Goal: Task Accomplishment & Management: Complete application form

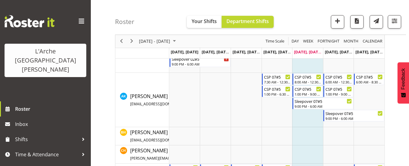
scroll to position [182, 0]
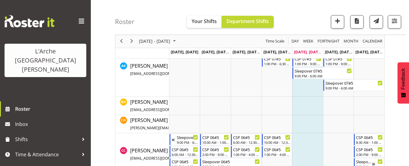
click at [132, 45] on div "next period" at bounding box center [131, 41] width 10 height 13
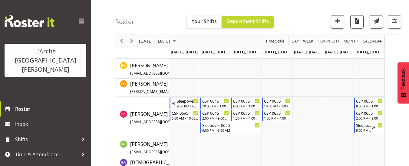
scroll to position [326, 0]
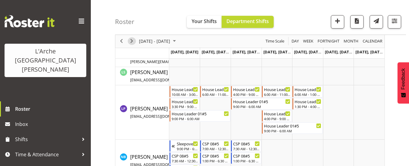
click at [131, 41] on span "Next" at bounding box center [131, 42] width 7 height 8
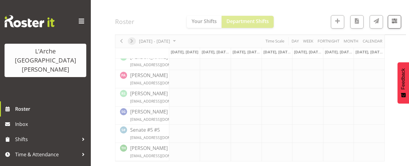
scroll to position [269, 0]
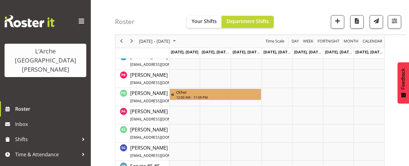
click at [149, 95] on span "[PERSON_NAME] [EMAIL_ADDRESS][DOMAIN_NAME] / 0210 738 372" at bounding box center [172, 97] width 84 height 14
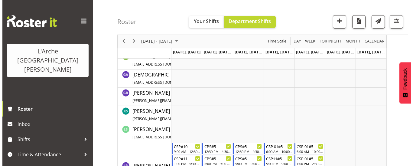
scroll to position [64, 0]
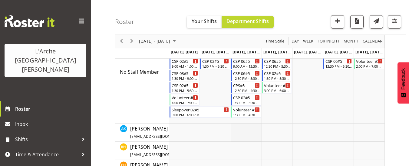
click at [233, 125] on td "Timeline Week of September 5, 2025" at bounding box center [246, 132] width 31 height 18
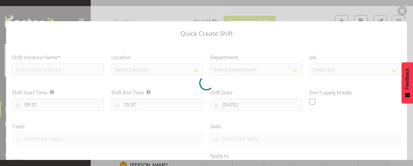
type input "[DATE]"
checkbox input "true"
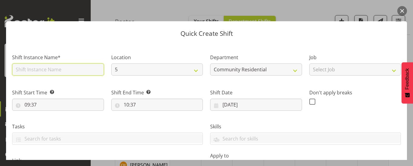
click at [81, 71] on input "text" at bounding box center [58, 69] width 92 height 12
type input "CSP 07#05"
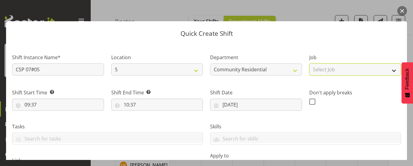
click at [343, 73] on select "Select Job Accounts Admin Art Coordinator Community Leader Community Support Pe…" at bounding box center [356, 69] width 92 height 12
select select "2"
click at [310, 63] on select "Select Job Accounts Admin Art Coordinator Community Leader Community Support Pe…" at bounding box center [356, 69] width 92 height 12
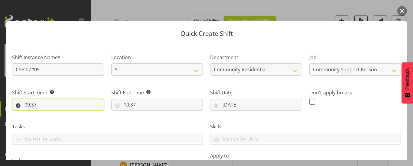
click at [31, 105] on input "09:37" at bounding box center [58, 104] width 92 height 12
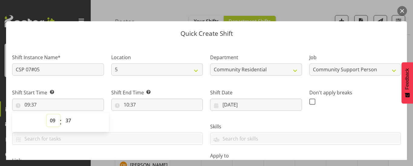
click at [54, 121] on select "00 01 02 03 04 05 06 07 08 09 10 11 12 13 14 15 16 17 18 19 20 21 22 23" at bounding box center [54, 120] width 14 height 12
select select "7"
click at [47, 114] on select "00 01 02 03 04 05 06 07 08 09 10 11 12 13 14 15 16 17 18 19 20 21 22 23" at bounding box center [54, 120] width 14 height 12
type input "07:37"
click at [67, 118] on select "00 01 02 03 04 05 06 07 08 09 10 11 12 13 14 15 16 17 18 19 20 21 22 23 24 25 2…" at bounding box center [69, 120] width 14 height 12
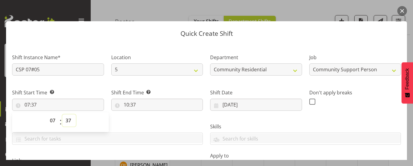
select select "30"
click at [62, 114] on select "00 01 02 03 04 05 06 07 08 09 10 11 12 13 14 15 16 17 18 19 20 21 22 23 24 25 2…" at bounding box center [69, 120] width 14 height 12
type input "07:30"
click at [132, 103] on input "10:37" at bounding box center [157, 104] width 92 height 12
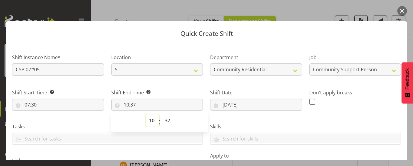
drag, startPoint x: 151, startPoint y: 120, endPoint x: 151, endPoint y: 114, distance: 6.1
click at [151, 120] on select "00 01 02 03 04 05 06 07 08 09 10 11 12 13 14 15 16 17 18 19 20 21 22 23" at bounding box center [153, 120] width 14 height 12
select select "12"
click at [146, 114] on select "00 01 02 03 04 05 06 07 08 09 10 11 12 13 14 15 16 17 18 19 20 21 22 23" at bounding box center [153, 120] width 14 height 12
type input "12:37"
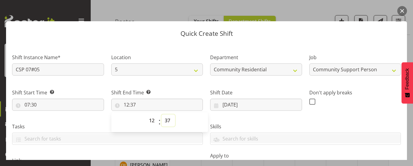
drag, startPoint x: 167, startPoint y: 120, endPoint x: 167, endPoint y: 115, distance: 5.1
click at [167, 120] on select "00 01 02 03 04 05 06 07 08 09 10 11 12 13 14 15 16 17 18 19 20 21 22 23 24 25 2…" at bounding box center [169, 120] width 14 height 12
select select "30"
click at [162, 114] on select "00 01 02 03 04 05 06 07 08 09 10 11 12 13 14 15 16 17 18 19 20 21 22 23 24 25 2…" at bounding box center [169, 120] width 14 height 12
type input "12:30"
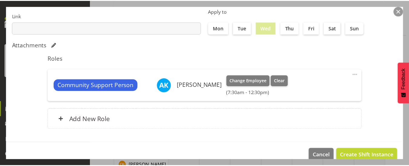
scroll to position [151, 0]
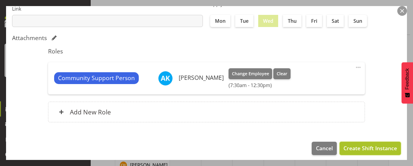
click at [363, 148] on span "Create Shift Instance" at bounding box center [371, 148] width 54 height 8
click at [363, 148] on footer "Cancel Create Shift Instance" at bounding box center [206, 149] width 401 height 28
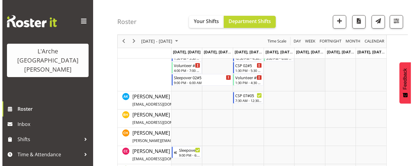
scroll to position [125, 0]
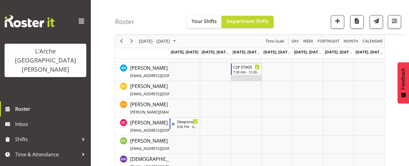
click at [236, 78] on td "Timeline Week of September 5, 2025" at bounding box center [246, 72] width 31 height 18
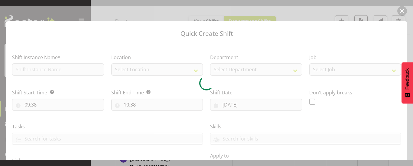
type input "[DATE]"
checkbox input "true"
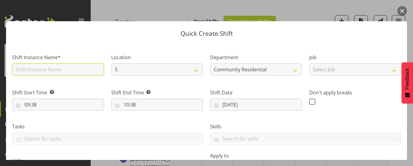
click at [44, 72] on input "text" at bounding box center [58, 69] width 92 height 12
type input "CSP 07#05"
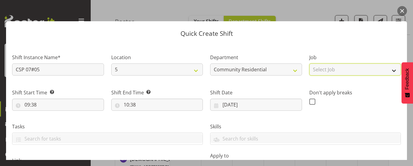
click at [328, 73] on select "Select Job Accounts Admin Art Coordinator Community Leader Community Support Pe…" at bounding box center [356, 69] width 92 height 12
select select "2"
click at [310, 63] on select "Select Job Accounts Admin Art Coordinator Community Leader Community Support Pe…" at bounding box center [356, 69] width 92 height 12
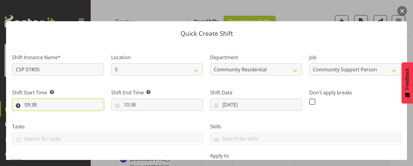
click at [32, 103] on input "09:38" at bounding box center [58, 104] width 92 height 12
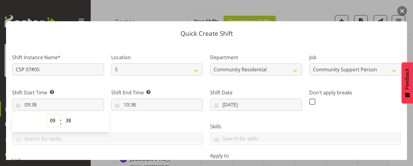
click at [52, 120] on select "00 01 02 03 04 05 06 07 08 09 10 11 12 13 14 15 16 17 18 19 20 21 22 23" at bounding box center [54, 120] width 14 height 12
select select "13"
click at [47, 114] on select "00 01 02 03 04 05 06 07 08 09 10 11 12 13 14 15 16 17 18 19 20 21 22 23" at bounding box center [54, 120] width 14 height 12
type input "13:38"
click at [69, 119] on select "00 01 02 03 04 05 06 07 08 09 10 11 12 13 14 15 16 17 18 19 20 21 22 23 24 25 2…" at bounding box center [69, 120] width 14 height 12
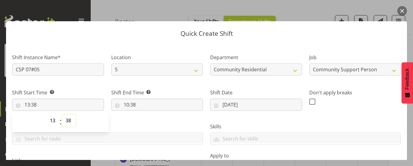
select select "0"
click at [62, 114] on select "00 01 02 03 04 05 06 07 08 09 10 11 12 13 14 15 16 17 18 19 20 21 22 23 24 25 2…" at bounding box center [69, 120] width 14 height 12
type input "13:00"
click at [131, 102] on input "10:38" at bounding box center [157, 104] width 92 height 12
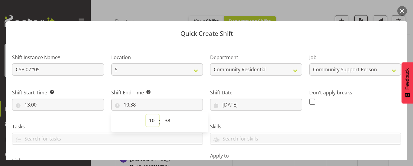
click at [149, 119] on select "00 01 02 03 04 05 06 07 08 09 10 11 12 13 14 15 16 17 18 19 20 21 22 23" at bounding box center [153, 120] width 14 height 12
select select "18"
click at [146, 114] on select "00 01 02 03 04 05 06 07 08 09 10 11 12 13 14 15 16 17 18 19 20 21 22 23" at bounding box center [153, 120] width 14 height 12
type input "18:38"
click at [165, 120] on select "00 01 02 03 04 05 06 07 08 09 10 11 12 13 14 15 16 17 18 19 20 21 22 23 24 25 2…" at bounding box center [169, 120] width 14 height 12
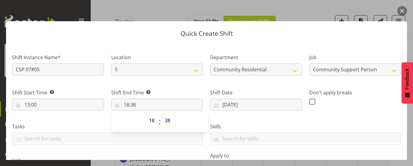
select select "30"
click at [162, 114] on select "00 01 02 03 04 05 06 07 08 09 10 11 12 13 14 15 16 17 18 19 20 21 22 23 24 25 2…" at bounding box center [169, 120] width 14 height 12
type input "18:30"
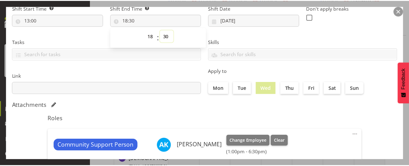
scroll to position [156, 0]
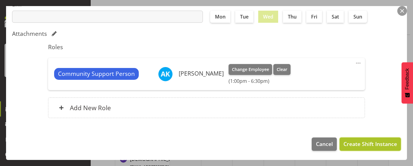
click at [383, 141] on span "Create Shift Instance" at bounding box center [371, 143] width 54 height 8
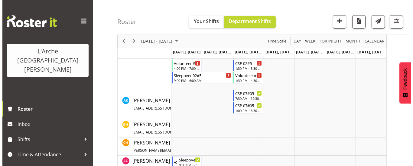
scroll to position [100, 0]
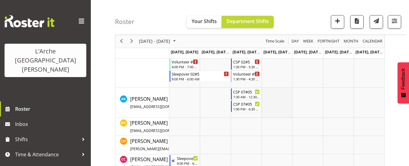
click at [267, 91] on td "Timeline Week of September 5, 2025" at bounding box center [276, 102] width 31 height 30
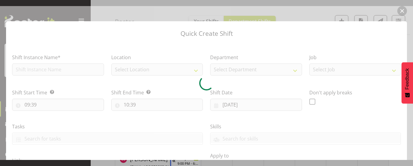
type input "[DATE]"
checkbox input "true"
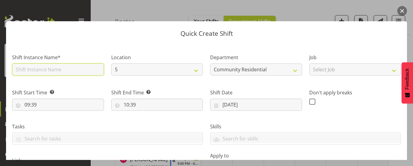
click at [48, 66] on input "text" at bounding box center [58, 69] width 92 height 12
type input "CSP 07#05"
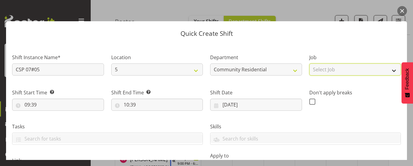
click at [328, 69] on select "Select Job Accounts Admin Art Coordinator Community Leader Community Support Pe…" at bounding box center [356, 69] width 92 height 12
select select "2"
click at [310, 63] on select "Select Job Accounts Admin Art Coordinator Community Leader Community Support Pe…" at bounding box center [356, 69] width 92 height 12
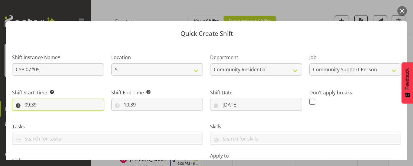
click at [33, 106] on input "09:39" at bounding box center [58, 104] width 92 height 12
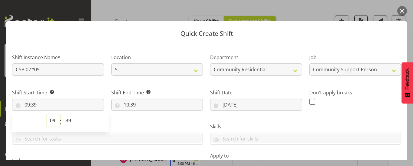
click at [52, 120] on select "00 01 02 03 04 05 06 07 08 09 10 11 12 13 14 15 16 17 18 19 20 21 22 23" at bounding box center [54, 120] width 14 height 12
select select "7"
click at [47, 114] on select "00 01 02 03 04 05 06 07 08 09 10 11 12 13 14 15 16 17 18 19 20 21 22 23" at bounding box center [54, 120] width 14 height 12
type input "07:39"
click at [67, 120] on select "00 01 02 03 04 05 06 07 08 09 10 11 12 13 14 15 16 17 18 19 20 21 22 23 24 25 2…" at bounding box center [69, 120] width 14 height 12
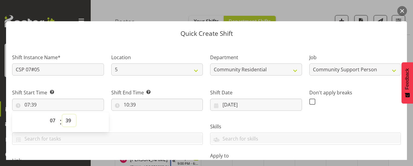
select select "30"
click at [62, 114] on select "00 01 02 03 04 05 06 07 08 09 10 11 12 13 14 15 16 17 18 19 20 21 22 23 24 25 2…" at bounding box center [69, 120] width 14 height 12
type input "07:30"
click at [130, 103] on input "10:39" at bounding box center [157, 104] width 92 height 12
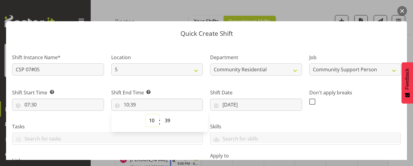
click at [150, 120] on select "00 01 02 03 04 05 06 07 08 09 10 11 12 13 14 15 16 17 18 19 20 21 22 23" at bounding box center [153, 120] width 14 height 12
select select "12"
click at [146, 114] on select "00 01 02 03 04 05 06 07 08 09 10 11 12 13 14 15 16 17 18 19 20 21 22 23" at bounding box center [153, 120] width 14 height 12
type input "12:39"
click at [166, 120] on select "00 01 02 03 04 05 06 07 08 09 10 11 12 13 14 15 16 17 18 19 20 21 22 23 24 25 2…" at bounding box center [169, 120] width 14 height 12
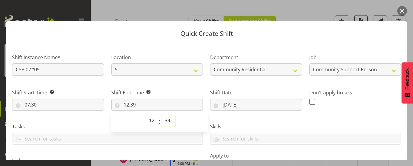
select select "30"
click at [162, 114] on select "00 01 02 03 04 05 06 07 08 09 10 11 12 13 14 15 16 17 18 19 20 21 22 23 24 25 2…" at bounding box center [169, 120] width 14 height 12
type input "12:30"
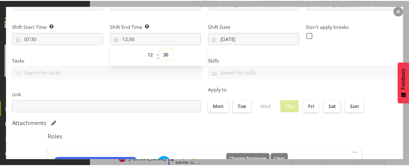
scroll to position [151, 0]
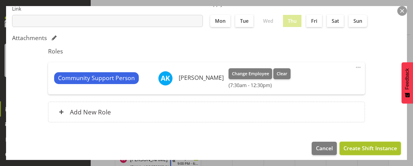
click at [355, 145] on span "Create Shift Instance" at bounding box center [371, 148] width 54 height 8
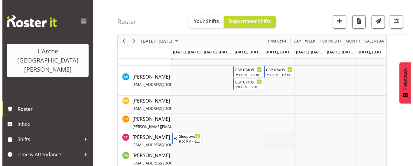
scroll to position [130, 0]
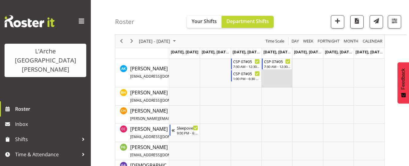
click at [271, 72] on td "Timeline Week of September 5, 2025" at bounding box center [276, 72] width 31 height 30
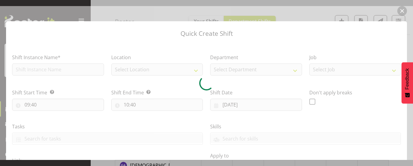
type input "[DATE]"
checkbox input "true"
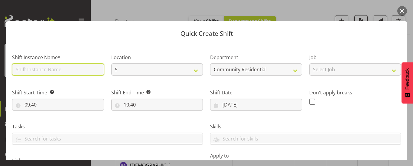
click at [38, 65] on input "text" at bounding box center [58, 69] width 92 height 12
type input "CSP 07#05"
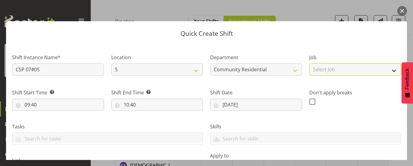
click at [324, 69] on select "Select Job Accounts Admin Art Coordinator Community Leader Community Support Pe…" at bounding box center [356, 69] width 92 height 12
select select "2"
click at [310, 63] on select "Select Job Accounts Admin Art Coordinator Community Leader Community Support Pe…" at bounding box center [356, 69] width 92 height 12
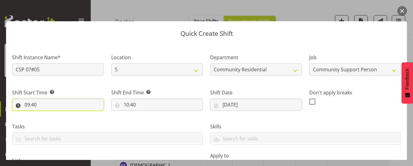
click at [31, 105] on input "09:40" at bounding box center [58, 104] width 92 height 12
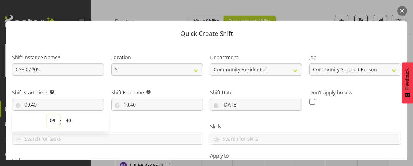
click at [54, 120] on select "00 01 02 03 04 05 06 07 08 09 10 11 12 13 14 15 16 17 18 19 20 21 22 23" at bounding box center [54, 120] width 14 height 12
select select "12"
click at [47, 114] on select "00 01 02 03 04 05 06 07 08 09 10 11 12 13 14 15 16 17 18 19 20 21 22 23" at bounding box center [54, 120] width 14 height 12
type input "12:40"
click at [54, 120] on select "00 01 02 03 04 05 06 07 08 09 10 11 12 13 14 15 16 17 18 19 20 21 22 23" at bounding box center [54, 120] width 14 height 12
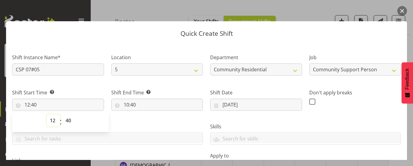
select select "13"
click at [47, 114] on select "00 01 02 03 04 05 06 07 08 09 10 11 12 13 14 15 16 17 18 19 20 21 22 23" at bounding box center [54, 120] width 14 height 12
type input "13:40"
click at [67, 120] on select "00 01 02 03 04 05 06 07 08 09 10 11 12 13 14 15 16 17 18 19 20 21 22 23 24 25 2…" at bounding box center [69, 120] width 14 height 12
select select "0"
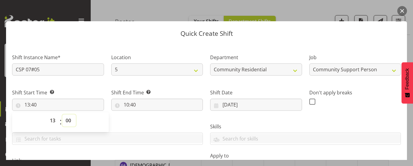
click at [62, 114] on select "00 01 02 03 04 05 06 07 08 09 10 11 12 13 14 15 16 17 18 19 20 21 22 23 24 25 2…" at bounding box center [69, 120] width 14 height 12
type input "13:00"
click at [133, 106] on input "10:40" at bounding box center [157, 104] width 92 height 12
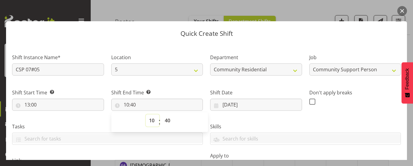
click at [148, 120] on select "00 01 02 03 04 05 06 07 08 09 10 11 12 13 14 15 16 17 18 19 20 21 22 23" at bounding box center [153, 120] width 14 height 12
select select "18"
click at [146, 114] on select "00 01 02 03 04 05 06 07 08 09 10 11 12 13 14 15 16 17 18 19 20 21 22 23" at bounding box center [153, 120] width 14 height 12
type input "18:40"
click at [166, 120] on select "00 01 02 03 04 05 06 07 08 09 10 11 12 13 14 15 16 17 18 19 20 21 22 23 24 25 2…" at bounding box center [169, 120] width 14 height 12
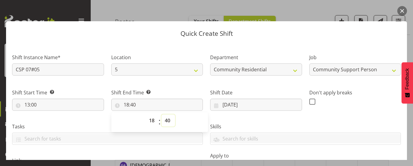
select select "30"
click at [162, 114] on select "00 01 02 03 04 05 06 07 08 09 10 11 12 13 14 15 16 17 18 19 20 21 22 23 24 25 2…" at bounding box center [169, 120] width 14 height 12
type input "18:30"
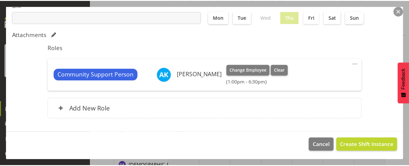
scroll to position [156, 0]
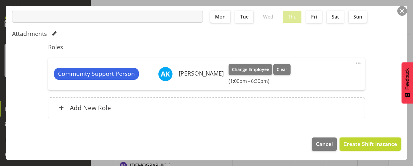
click at [371, 139] on button "Create Shift Instance" at bounding box center [370, 143] width 61 height 13
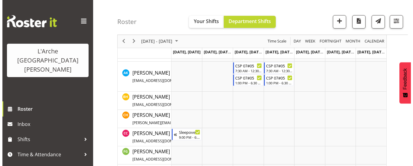
scroll to position [75, 0]
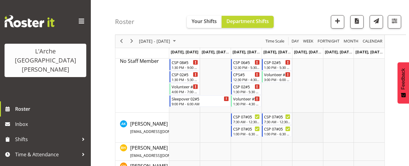
click at [304, 116] on td "Timeline Week of September 5, 2025" at bounding box center [307, 127] width 31 height 30
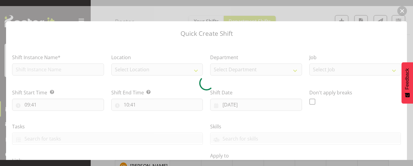
type input "[DATE]"
checkbox input "true"
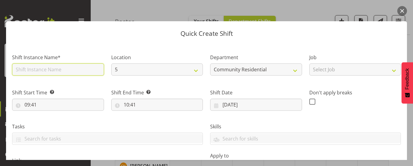
click at [49, 69] on input "text" at bounding box center [58, 69] width 92 height 12
type input "CSP 07#05"
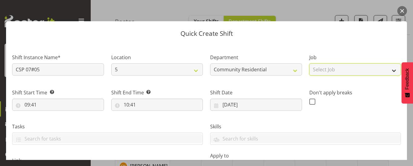
click at [319, 70] on select "Select Job Accounts Admin Art Coordinator Community Leader Community Support Pe…" at bounding box center [356, 69] width 92 height 12
select select "2"
click at [310, 63] on select "Select Job Accounts Admin Art Coordinator Community Leader Community Support Pe…" at bounding box center [356, 69] width 92 height 12
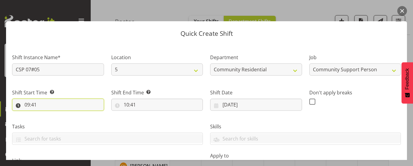
click at [33, 105] on input "09:41" at bounding box center [58, 104] width 92 height 12
click at [34, 105] on input "09:41" at bounding box center [58, 104] width 92 height 12
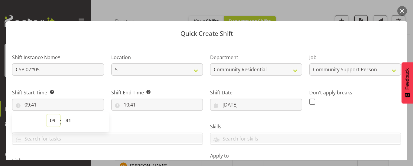
click at [54, 120] on select "00 01 02 03 04 05 06 07 08 09 10 11 12 13 14 15 16 17 18 19 20 21 22 23" at bounding box center [54, 120] width 14 height 12
select select "7"
click at [47, 114] on select "00 01 02 03 04 05 06 07 08 09 10 11 12 13 14 15 16 17 18 19 20 21 22 23" at bounding box center [54, 120] width 14 height 12
type input "07:41"
click at [69, 119] on select "00 01 02 03 04 05 06 07 08 09 10 11 12 13 14 15 16 17 18 19 20 21 22 23 24 25 2…" at bounding box center [69, 120] width 14 height 12
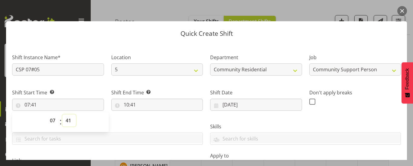
select select "30"
click at [62, 114] on select "00 01 02 03 04 05 06 07 08 09 10 11 12 13 14 15 16 17 18 19 20 21 22 23 24 25 2…" at bounding box center [69, 120] width 14 height 12
type input "07:30"
click at [130, 104] on input "10:41" at bounding box center [157, 104] width 92 height 12
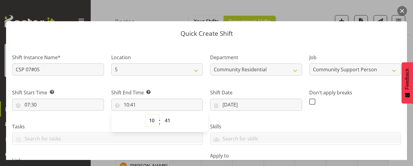
click at [150, 118] on select "00 01 02 03 04 05 06 07 08 09 10 11 12 13 14 15 16 17 18 19 20 21 22 23" at bounding box center [153, 120] width 14 height 12
select select "12"
click at [146, 114] on select "00 01 02 03 04 05 06 07 08 09 10 11 12 13 14 15 16 17 18 19 20 21 22 23" at bounding box center [153, 120] width 14 height 12
type input "12:41"
click at [166, 118] on select "00 01 02 03 04 05 06 07 08 09 10 11 12 13 14 15 16 17 18 19 20 21 22 23 24 25 2…" at bounding box center [169, 120] width 14 height 12
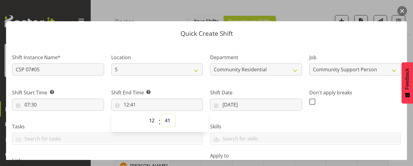
select select "30"
click at [162, 114] on select "00 01 02 03 04 05 06 07 08 09 10 11 12 13 14 15 16 17 18 19 20 21 22 23 24 25 2…" at bounding box center [169, 120] width 14 height 12
type input "12:30"
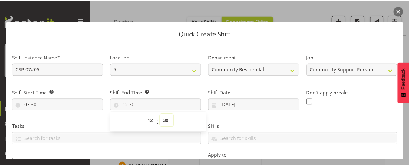
scroll to position [156, 0]
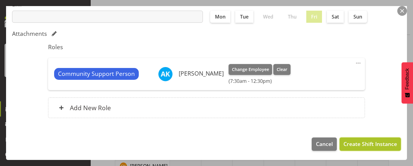
click at [358, 145] on span "Create Shift Instance" at bounding box center [371, 143] width 54 height 8
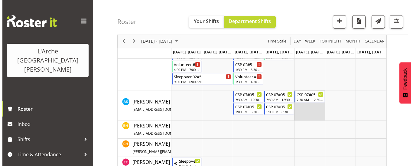
scroll to position [106, 0]
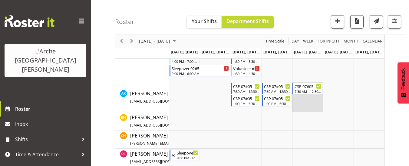
click at [301, 108] on td "Timeline Week of September 5, 2025" at bounding box center [307, 97] width 31 height 30
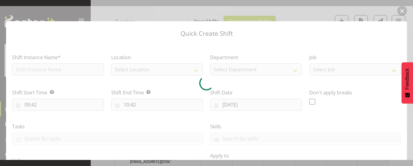
type input "[DATE]"
checkbox input "true"
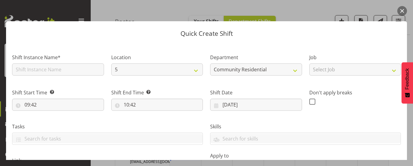
click at [405, 9] on button "button" at bounding box center [403, 11] width 10 height 10
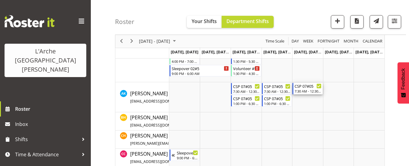
click at [307, 91] on div "7:30 AM - 12:30 PM" at bounding box center [307, 90] width 27 height 5
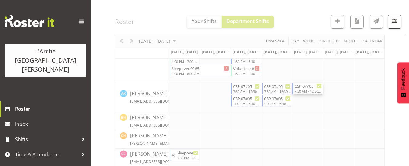
select select
select select "8"
select select "2025"
select select "7"
select select "30"
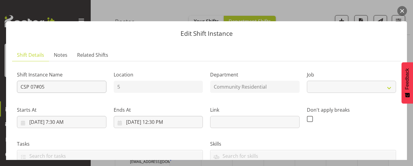
select select "2"
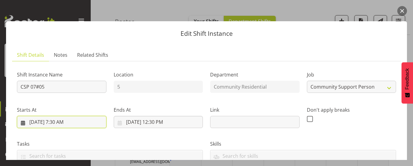
click at [54, 121] on input "[DATE] 7:30 AM" at bounding box center [62, 122] width 90 height 12
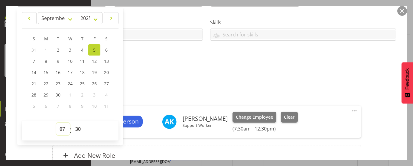
click at [61, 126] on select "00 01 02 03 04 05 06 07 08 09 10 11 12 13 14 15 16 17 18 19 20 21 22 23" at bounding box center [63, 129] width 14 height 12
select select "16"
click at [56, 123] on select "00 01 02 03 04 05 06 07 08 09 10 11 12 13 14 15 16 17 18 19 20 21 22 23" at bounding box center [63, 129] width 14 height 12
type input "[DATE] 4:30 PM"
click at [77, 129] on select "00 01 02 03 04 05 06 07 08 09 10 11 12 13 14 15 16 17 18 19 20 21 22 23 24 25 2…" at bounding box center [79, 129] width 14 height 12
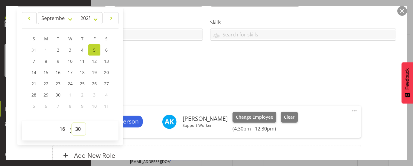
select select "0"
click at [72, 123] on select "00 01 02 03 04 05 06 07 08 09 10 11 12 13 14 15 16 17 18 19 20 21 22 23 24 25 2…" at bounding box center [79, 129] width 14 height 12
type input "[DATE] 4:00 PM"
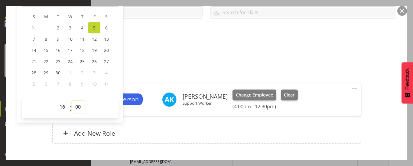
scroll to position [151, 0]
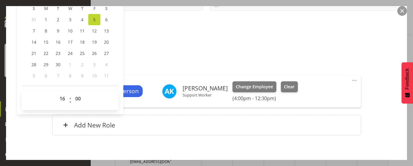
click at [234, 48] on div "Attachments" at bounding box center [206, 50] width 379 height 7
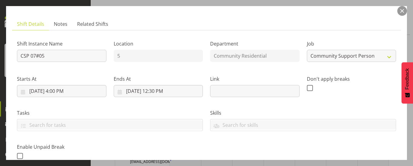
scroll to position [30, 0]
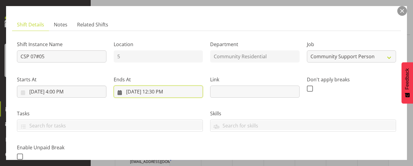
click at [162, 95] on input "[DATE] 12:30 PM" at bounding box center [159, 91] width 90 height 12
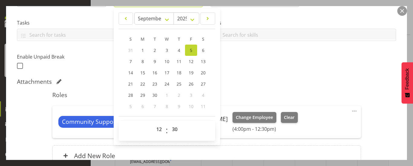
scroll to position [121, 0]
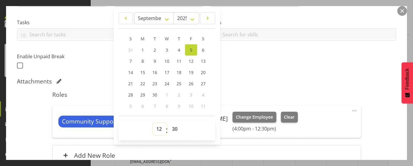
click at [157, 127] on select "00 01 02 03 04 05 06 07 08 09 10 11 12 13 14 15 16 17 18 19 20 21 22 23" at bounding box center [160, 129] width 14 height 12
select select "21"
click at [153, 123] on select "00 01 02 03 04 05 06 07 08 09 10 11 12 13 14 15 16 17 18 19 20 21 22 23" at bounding box center [160, 129] width 14 height 12
type input "[DATE] 9:30 PM"
click at [174, 128] on select "00 01 02 03 04 05 06 07 08 09 10 11 12 13 14 15 16 17 18 19 20 21 22 23 24 25 2…" at bounding box center [176, 129] width 14 height 12
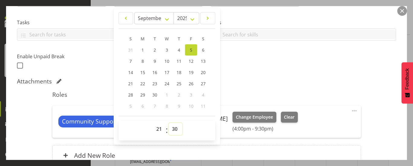
select select "0"
click at [169, 123] on select "00 01 02 03 04 05 06 07 08 09 10 11 12 13 14 15 16 17 18 19 20 21 22 23 24 25 2…" at bounding box center [176, 129] width 14 height 12
type input "[DATE] 9:00 PM"
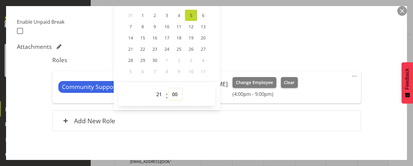
scroll to position [181, 0]
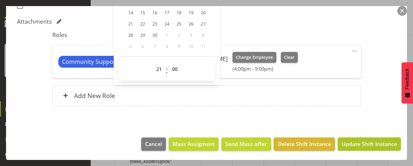
click at [377, 146] on span "Update Shift Instance" at bounding box center [369, 143] width 55 height 8
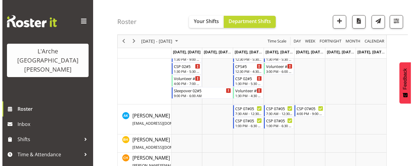
scroll to position [69, 0]
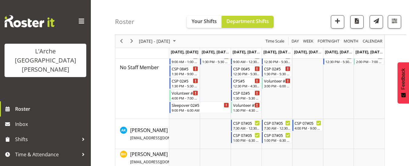
click at [304, 136] on td "Timeline Week of September 5, 2025" at bounding box center [307, 134] width 31 height 30
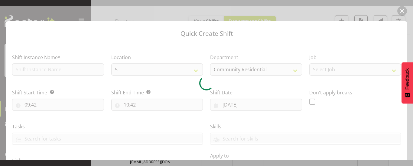
type input "[DATE]"
checkbox input "true"
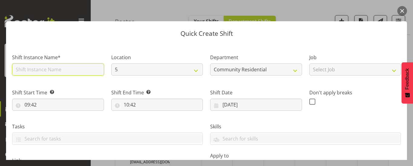
click at [41, 67] on input "text" at bounding box center [58, 69] width 92 height 12
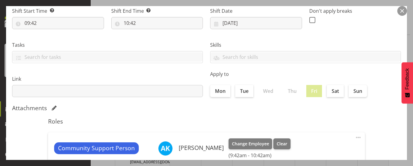
scroll to position [91, 0]
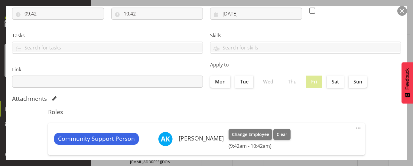
type input "CSP 07#05"
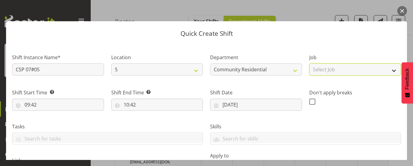
click at [320, 68] on select "Select Job Accounts Admin Art Coordinator Community Leader Community Support Pe…" at bounding box center [356, 69] width 92 height 12
select select "2"
click at [310, 63] on select "Select Job Accounts Admin Art Coordinator Community Leader Community Support Pe…" at bounding box center [356, 69] width 92 height 12
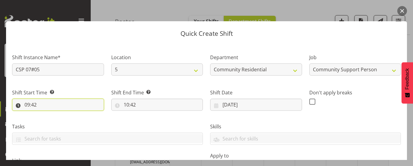
click at [28, 105] on input "09:42" at bounding box center [58, 104] width 92 height 12
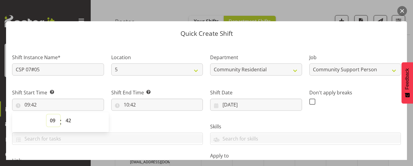
click at [53, 120] on select "00 01 02 03 04 05 06 07 08 09 10 11 12 13 14 15 16 17 18 19 20 21 22 23" at bounding box center [54, 120] width 14 height 12
select select "21"
click at [47, 114] on select "00 01 02 03 04 05 06 07 08 09 10 11 12 13 14 15 16 17 18 19 20 21 22 23" at bounding box center [54, 120] width 14 height 12
type input "21:42"
click at [68, 119] on select "00 01 02 03 04 05 06 07 08 09 10 11 12 13 14 15 16 17 18 19 20 21 22 23 24 25 2…" at bounding box center [69, 120] width 14 height 12
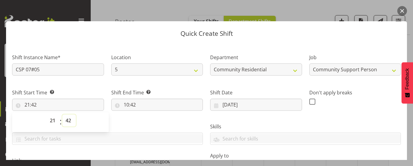
select select "0"
click at [62, 114] on select "00 01 02 03 04 05 06 07 08 09 10 11 12 13 14 15 16 17 18 19 20 21 22 23 24 25 2…" at bounding box center [69, 120] width 14 height 12
type input "21:00"
click at [131, 106] on input "10:42" at bounding box center [157, 104] width 92 height 12
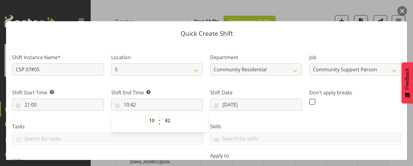
click at [150, 120] on select "00 01 02 03 04 05 06 07 08 09 10 11 12 13 14 15 16 17 18 19 20 21 22 23" at bounding box center [153, 120] width 14 height 12
select select "6"
click at [146, 114] on select "00 01 02 03 04 05 06 07 08 09 10 11 12 13 14 15 16 17 18 19 20 21 22 23" at bounding box center [153, 120] width 14 height 12
type input "06:42"
click at [166, 121] on select "00 01 02 03 04 05 06 07 08 09 10 11 12 13 14 15 16 17 18 19 20 21 22 23 24 25 2…" at bounding box center [169, 120] width 14 height 12
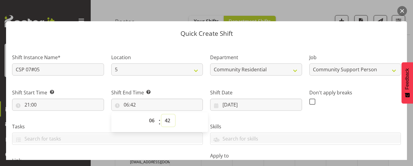
select select "0"
click at [162, 114] on select "00 01 02 03 04 05 06 07 08 09 10 11 12 13 14 15 16 17 18 19 20 21 22 23 24 25 2…" at bounding box center [169, 120] width 14 height 12
type input "06:00"
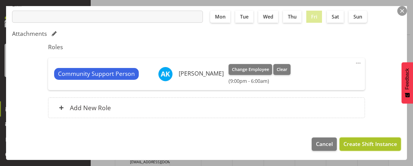
click at [365, 141] on span "Create Shift Instance" at bounding box center [371, 143] width 54 height 8
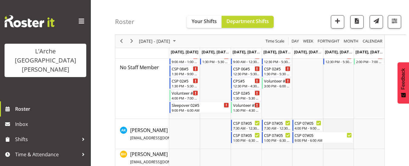
click at [327, 122] on td "Timeline Week of September 5, 2025" at bounding box center [338, 134] width 31 height 30
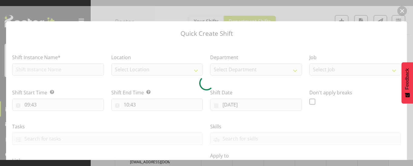
type input "[DATE]"
checkbox input "true"
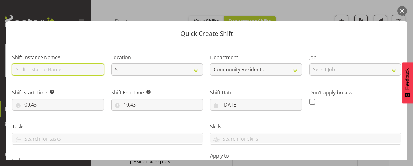
click at [63, 67] on input "text" at bounding box center [58, 69] width 92 height 12
type input "CSP 07#05"
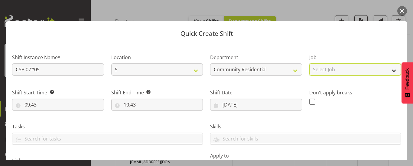
click at [322, 69] on select "Select Job Accounts Admin Art Coordinator Community Leader Community Support Pe…" at bounding box center [356, 69] width 92 height 12
select select "2"
click at [310, 63] on select "Select Job Accounts Admin Art Coordinator Community Leader Community Support Pe…" at bounding box center [356, 69] width 92 height 12
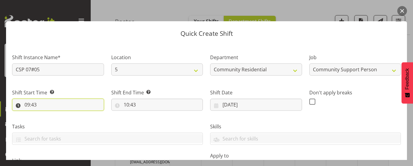
click at [30, 103] on input "09:43" at bounding box center [58, 104] width 92 height 12
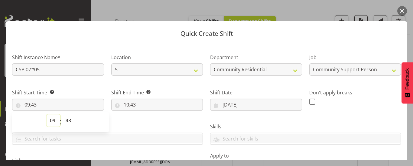
click at [52, 120] on select "00 01 02 03 04 05 06 07 08 09 10 11 12 13 14 15 16 17 18 19 20 21 22 23" at bounding box center [54, 120] width 14 height 12
select select "6"
click at [47, 114] on select "00 01 02 03 04 05 06 07 08 09 10 11 12 13 14 15 16 17 18 19 20 21 22 23" at bounding box center [54, 120] width 14 height 12
type input "06:43"
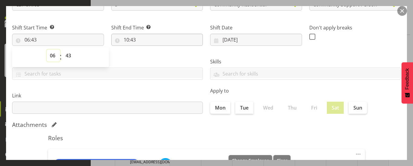
scroll to position [34, 0]
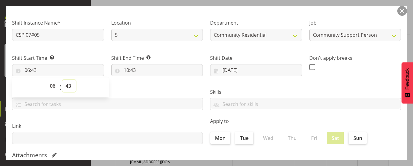
click at [69, 86] on select "00 01 02 03 04 05 06 07 08 09 10 11 12 13 14 15 16 17 18 19 20 21 22 23 24 25 2…" at bounding box center [69, 86] width 14 height 12
select select "0"
click at [62, 80] on select "00 01 02 03 04 05 06 07 08 09 10 11 12 13 14 15 16 17 18 19 20 21 22 23 24 25 2…" at bounding box center [69, 86] width 14 height 12
type input "06:00"
click at [134, 69] on input "10:43" at bounding box center [157, 70] width 92 height 12
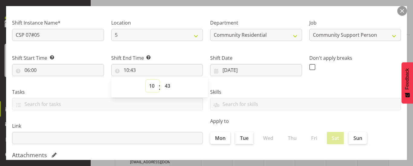
click at [151, 84] on select "00 01 02 03 04 05 06 07 08 09 10 11 12 13 14 15 16 17 18 19 20 21 22 23" at bounding box center [153, 86] width 14 height 12
select select "13"
click at [146, 80] on select "00 01 02 03 04 05 06 07 08 09 10 11 12 13 14 15 16 17 18 19 20 21 22 23" at bounding box center [153, 86] width 14 height 12
type input "13:43"
click at [167, 85] on select "00 01 02 03 04 05 06 07 08 09 10 11 12 13 14 15 16 17 18 19 20 21 22 23 24 25 2…" at bounding box center [169, 86] width 14 height 12
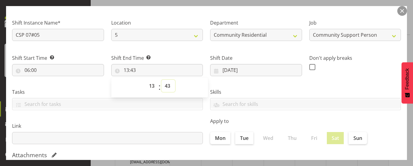
select select "0"
click at [162, 80] on select "00 01 02 03 04 05 06 07 08 09 10 11 12 13 14 15 16 17 18 19 20 21 22 23 24 25 2…" at bounding box center [169, 86] width 14 height 12
type input "13:00"
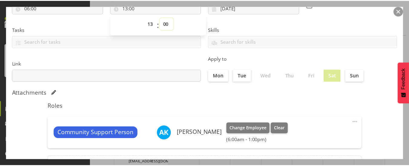
scroll to position [156, 0]
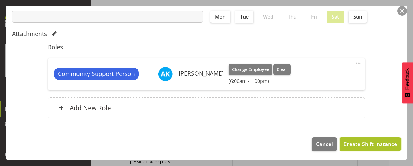
click at [388, 138] on button "Create Shift Instance" at bounding box center [370, 143] width 61 height 13
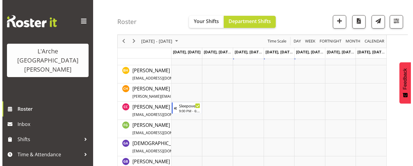
scroll to position [99, 0]
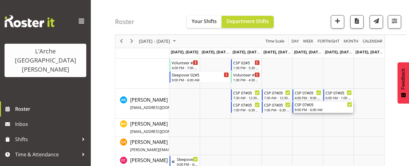
click at [330, 104] on div "CSP 07#05" at bounding box center [322, 104] width 57 height 6
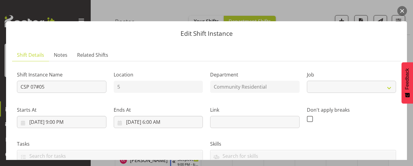
select select "2"
click at [405, 10] on button "button" at bounding box center [403, 11] width 10 height 10
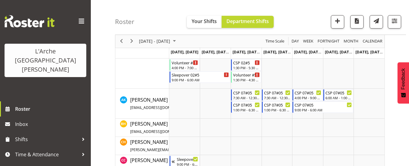
click at [335, 114] on td "Timeline Week of September 5, 2025" at bounding box center [338, 103] width 31 height 30
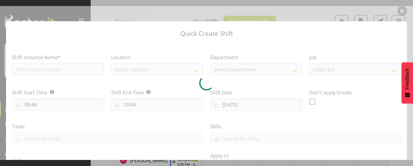
type input "[DATE]"
checkbox input "true"
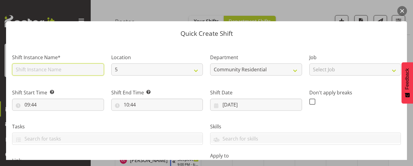
click at [55, 66] on input "text" at bounding box center [58, 69] width 92 height 12
type input "CSP 07#05"
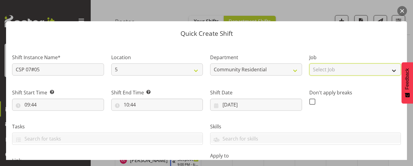
click at [337, 70] on select "Select Job Accounts Admin Art Coordinator Community Leader Community Support Pe…" at bounding box center [356, 69] width 92 height 12
select select "2"
click at [310, 63] on select "Select Job Accounts Admin Art Coordinator Community Leader Community Support Pe…" at bounding box center [356, 69] width 92 height 12
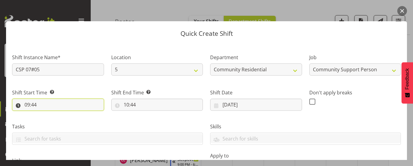
click at [29, 105] on input "09:44" at bounding box center [58, 104] width 92 height 12
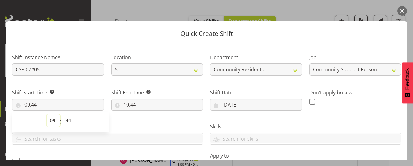
drag, startPoint x: 53, startPoint y: 119, endPoint x: 53, endPoint y: 115, distance: 4.2
click at [53, 119] on select "00 01 02 03 04 05 06 07 08 09 10 11 12 13 14 15 16 17 18 19 20 21 22 23" at bounding box center [54, 120] width 14 height 12
select select "14"
click at [47, 114] on select "00 01 02 03 04 05 06 07 08 09 10 11 12 13 14 15 16 17 18 19 20 21 22 23" at bounding box center [54, 120] width 14 height 12
type input "14:44"
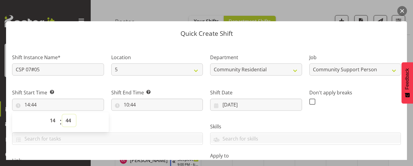
drag, startPoint x: 66, startPoint y: 121, endPoint x: 66, endPoint y: 118, distance: 3.3
click at [66, 121] on select "00 01 02 03 04 05 06 07 08 09 10 11 12 13 14 15 16 17 18 19 20 21 22 23 24 25 2…" at bounding box center [69, 120] width 14 height 12
select select "0"
click at [62, 114] on select "00 01 02 03 04 05 06 07 08 09 10 11 12 13 14 15 16 17 18 19 20 21 22 23 24 25 2…" at bounding box center [69, 120] width 14 height 12
type input "14:00"
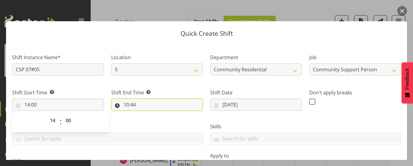
click at [130, 105] on input "10:44" at bounding box center [157, 104] width 92 height 12
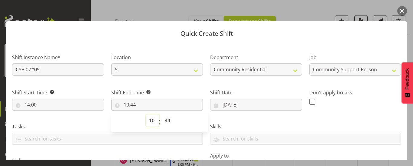
click at [151, 119] on select "00 01 02 03 04 05 06 07 08 09 10 11 12 13 14 15 16 17 18 19 20 21 22 23" at bounding box center [153, 120] width 14 height 12
select select "21"
click at [146, 114] on select "00 01 02 03 04 05 06 07 08 09 10 11 12 13 14 15 16 17 18 19 20 21 22 23" at bounding box center [153, 120] width 14 height 12
type input "21:44"
click at [167, 119] on select "00 01 02 03 04 05 06 07 08 09 10 11 12 13 14 15 16 17 18 19 20 21 22 23 24 25 2…" at bounding box center [169, 120] width 14 height 12
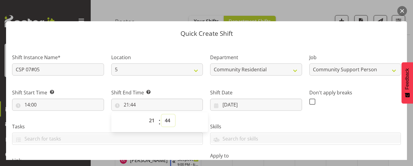
select select "0"
click at [162, 114] on select "00 01 02 03 04 05 06 07 08 09 10 11 12 13 14 15 16 17 18 19 20 21 22 23 24 25 2…" at bounding box center [169, 120] width 14 height 12
type input "21:00"
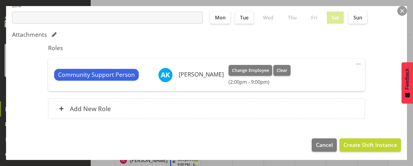
scroll to position [156, 0]
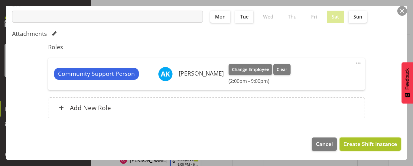
click at [368, 142] on span "Create Shift Instance" at bounding box center [371, 143] width 54 height 8
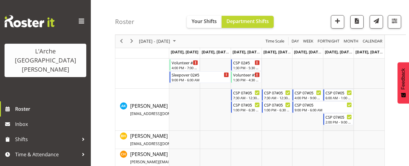
click at [330, 126] on td "Timeline Week of September 5, 2025" at bounding box center [338, 109] width 31 height 42
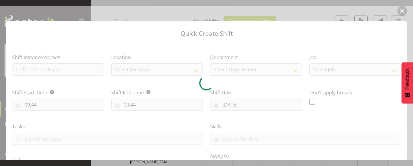
type input "[DATE]"
checkbox input "true"
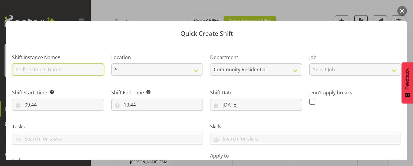
click at [63, 71] on input "text" at bounding box center [58, 69] width 92 height 12
type input "CSP 07#05"
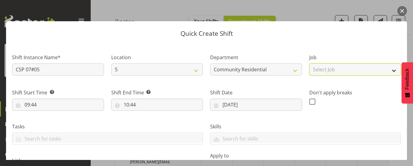
click at [317, 67] on select "Select Job Accounts Admin Art Coordinator Community Leader Community Support Pe…" at bounding box center [356, 69] width 92 height 12
select select "2"
click at [310, 63] on select "Select Job Accounts Admin Art Coordinator Community Leader Community Support Pe…" at bounding box center [356, 69] width 92 height 12
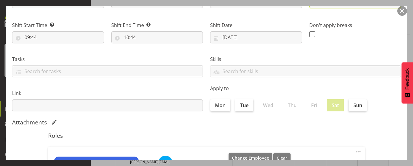
scroll to position [65, 0]
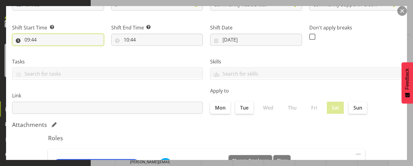
click at [36, 40] on input "09:44" at bounding box center [58, 40] width 92 height 12
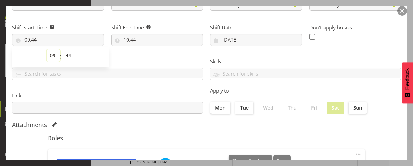
click at [53, 56] on select "00 01 02 03 04 05 06 07 08 09 10 11 12 13 14 15 16 17 18 19 20 21 22 23" at bounding box center [54, 55] width 14 height 12
select select "21"
click at [47, 49] on select "00 01 02 03 04 05 06 07 08 09 10 11 12 13 14 15 16 17 18 19 20 21 22 23" at bounding box center [54, 55] width 14 height 12
type input "21:44"
click at [68, 57] on select "00 01 02 03 04 05 06 07 08 09 10 11 12 13 14 15 16 17 18 19 20 21 22 23 24 25 2…" at bounding box center [69, 55] width 14 height 12
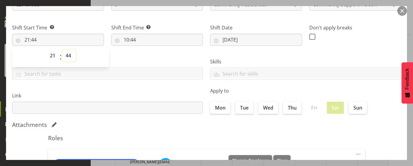
select select "0"
click at [62, 49] on select "00 01 02 03 04 05 06 07 08 09 10 11 12 13 14 15 16 17 18 19 20 21 22 23 24 25 2…" at bounding box center [69, 55] width 14 height 12
type input "21:00"
click at [127, 40] on input "10:44" at bounding box center [157, 40] width 92 height 12
click at [149, 55] on select "00 01 02 03 04 05 06 07 08 09 10 11 12 13 14 15 16 17 18 19 20 21 22 23" at bounding box center [153, 55] width 14 height 12
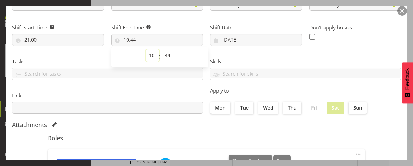
select select "6"
click at [146, 49] on select "00 01 02 03 04 05 06 07 08 09 10 11 12 13 14 15 16 17 18 19 20 21 22 23" at bounding box center [153, 55] width 14 height 12
type input "06:44"
click at [166, 57] on select "00 01 02 03 04 05 06 07 08 09 10 11 12 13 14 15 16 17 18 19 20 21 22 23 24 25 2…" at bounding box center [169, 55] width 14 height 12
select select "0"
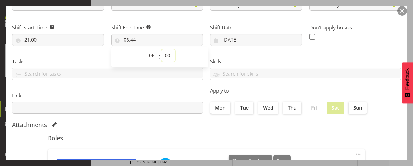
click at [162, 49] on select "00 01 02 03 04 05 06 07 08 09 10 11 12 13 14 15 16 17 18 19 20 21 22 23 24 25 2…" at bounding box center [169, 55] width 14 height 12
type input "06:00"
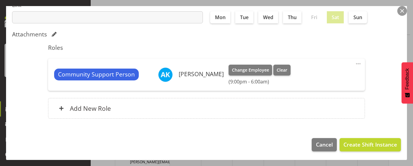
scroll to position [156, 0]
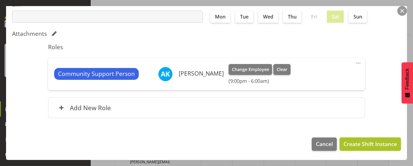
click at [361, 139] on button "Create Shift Instance" at bounding box center [370, 143] width 61 height 13
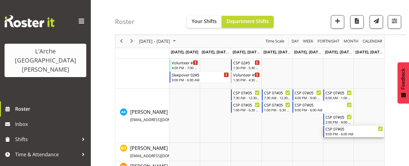
click at [333, 129] on div "CSP 07#05" at bounding box center [353, 128] width 57 height 6
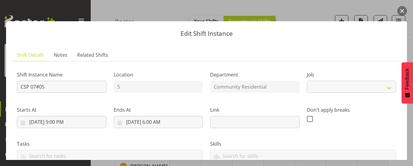
select select "2"
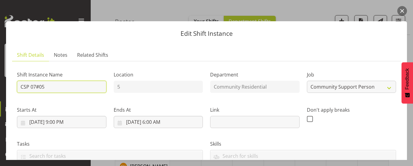
drag, startPoint x: 46, startPoint y: 86, endPoint x: 0, endPoint y: 90, distance: 45.9
click at [0, 90] on div "Edit Shift Instance Shift Details Notes Related Shifts Shift Instance Name CSP …" at bounding box center [206, 82] width 413 height 153
type input "Sleepover 07#05"
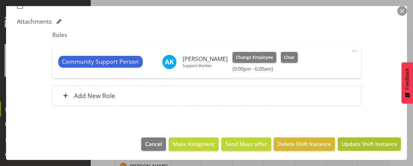
click at [365, 143] on span "Update Shift Instance" at bounding box center [369, 143] width 55 height 8
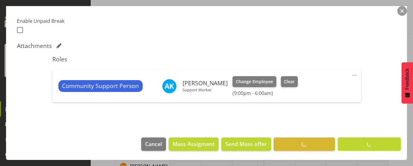
scroll to position [156, 0]
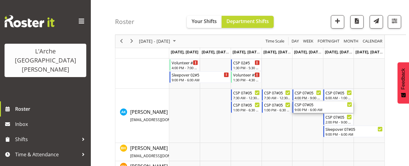
click at [297, 109] on div "9:00 PM - 6:00 AM" at bounding box center [322, 109] width 57 height 5
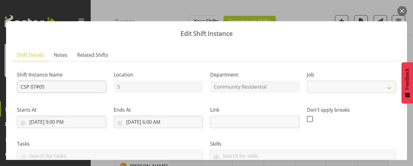
select select "2"
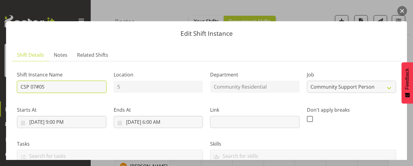
drag, startPoint x: 47, startPoint y: 85, endPoint x: 10, endPoint y: 90, distance: 37.5
type input "Sleepover 07#05"
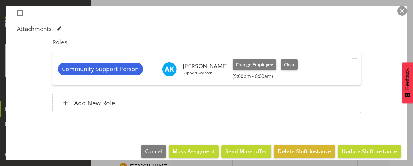
scroll to position [181, 0]
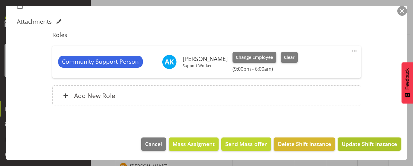
click at [375, 140] on span "Update Shift Instance" at bounding box center [369, 143] width 55 height 8
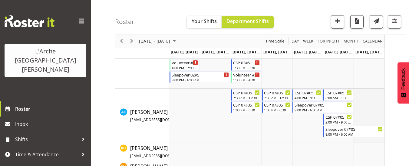
click at [361, 93] on td "Timeline Week of September 5, 2025" at bounding box center [368, 115] width 31 height 54
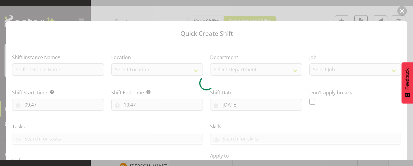
type input "[DATE]"
checkbox input "true"
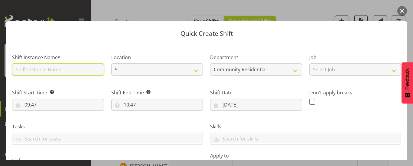
click at [56, 67] on input "text" at bounding box center [58, 69] width 92 height 12
type input "CSP 07#05"
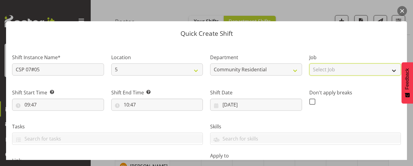
click at [342, 73] on select "Select Job Accounts Admin Art Coordinator Community Leader Community Support Pe…" at bounding box center [356, 69] width 92 height 12
select select "2"
click at [310, 63] on select "Select Job Accounts Admin Art Coordinator Community Leader Community Support Pe…" at bounding box center [356, 69] width 92 height 12
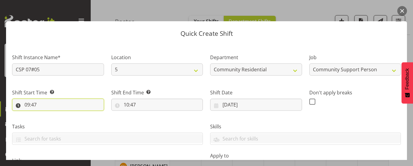
click at [36, 104] on input "09:47" at bounding box center [58, 104] width 92 height 12
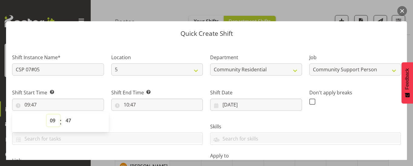
click at [51, 121] on select "00 01 02 03 04 05 06 07 08 09 10 11 12 13 14 15 16 17 18 19 20 21 22 23" at bounding box center [54, 120] width 14 height 12
select select "6"
click at [47, 114] on select "00 01 02 03 04 05 06 07 08 09 10 11 12 13 14 15 16 17 18 19 20 21 22 23" at bounding box center [54, 120] width 14 height 12
type input "06:47"
click at [69, 119] on select "00 01 02 03 04 05 06 07 08 09 10 11 12 13 14 15 16 17 18 19 20 21 22 23 24 25 2…" at bounding box center [69, 120] width 14 height 12
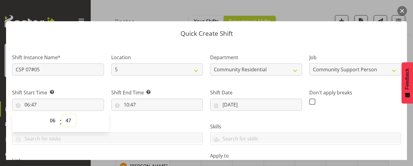
select select "0"
click at [62, 114] on select "00 01 02 03 04 05 06 07 08 09 10 11 12 13 14 15 16 17 18 19 20 21 22 23 24 25 2…" at bounding box center [69, 120] width 14 height 12
type input "06:00"
drag, startPoint x: 130, startPoint y: 103, endPoint x: 130, endPoint y: 100, distance: 3.0
click at [130, 103] on input "10:47" at bounding box center [157, 104] width 92 height 12
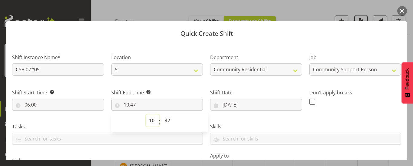
click at [151, 121] on select "00 01 02 03 04 05 06 07 08 09 10 11 12 13 14 15 16 17 18 19 20 21 22 23" at bounding box center [153, 120] width 14 height 12
select select "8"
click at [146, 114] on select "00 01 02 03 04 05 06 07 08 09 10 11 12 13 14 15 16 17 18 19 20 21 22 23" at bounding box center [153, 120] width 14 height 12
type input "08:47"
click at [165, 121] on select "00 01 02 03 04 05 06 07 08 09 10 11 12 13 14 15 16 17 18 19 20 21 22 23 24 25 2…" at bounding box center [169, 120] width 14 height 12
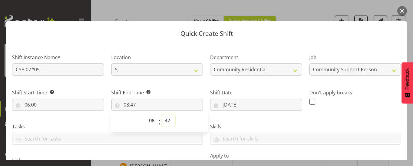
select select "0"
click at [162, 114] on select "00 01 02 03 04 05 06 07 08 09 10 11 12 13 14 15 16 17 18 19 20 21 22 23 24 25 2…" at bounding box center [169, 120] width 14 height 12
type input "08:00"
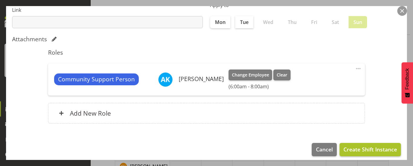
scroll to position [151, 0]
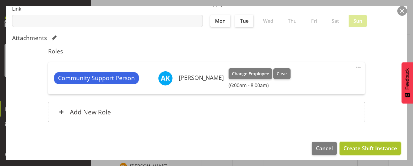
click at [363, 150] on span "Create Shift Instance" at bounding box center [371, 148] width 54 height 8
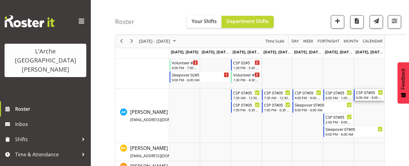
click at [372, 97] on div "6:00 AM - 8:00 AM" at bounding box center [369, 97] width 27 height 5
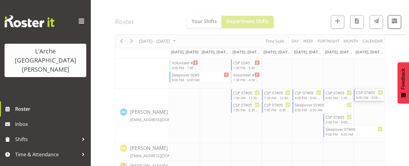
select select
select select "8"
select select "2025"
select select "8"
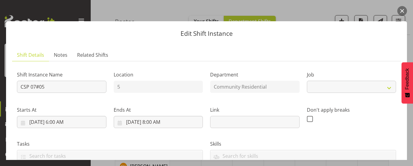
select select "2"
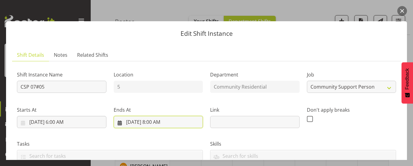
click at [159, 122] on input "[DATE] 8:00 AM" at bounding box center [159, 122] width 90 height 12
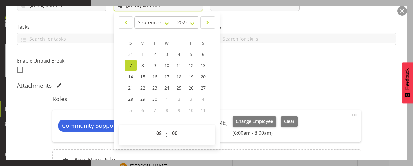
scroll to position [121, 0]
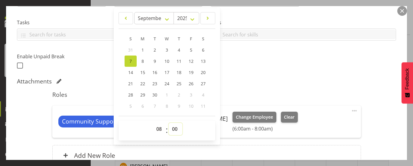
click at [174, 126] on select "00 01 02 03 04 05 06 07 08 09 10 11 12 13 14 15 16 17 18 19 20 21 22 23 24 25 2…" at bounding box center [176, 129] width 14 height 12
select select "30"
click at [169, 123] on select "00 01 02 03 04 05 06 07 08 09 10 11 12 13 14 15 16 17 18 19 20 21 22 23 24 25 2…" at bounding box center [176, 129] width 14 height 12
type input "[DATE] 8:30 AM"
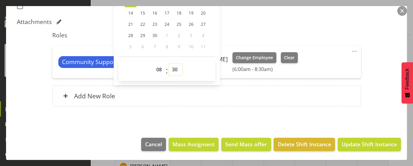
scroll to position [181, 0]
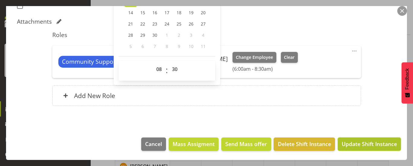
click at [359, 143] on span "Update Shift Instance" at bounding box center [369, 143] width 55 height 8
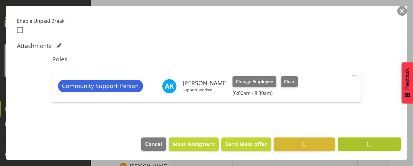
scroll to position [156, 0]
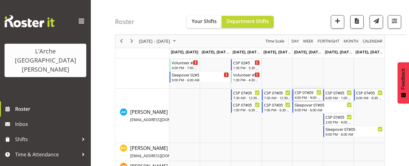
click at [310, 97] on div "4:00 PM - 9:00 PM" at bounding box center [307, 97] width 27 height 5
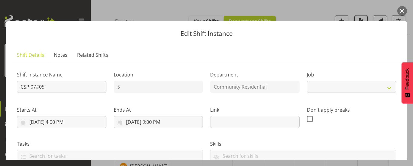
select select "2"
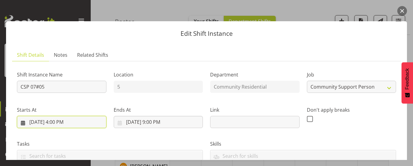
click at [57, 122] on input "[DATE] 4:00 PM" at bounding box center [62, 122] width 90 height 12
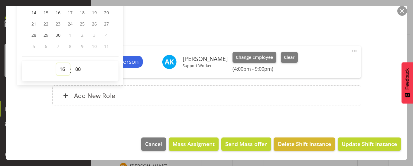
click at [63, 70] on select "00 01 02 03 04 05 06 07 08 09 10 11 12 13 14 15 16 17 18 19 20 21 22 23" at bounding box center [63, 69] width 14 height 12
select select "8"
click at [56, 63] on select "00 01 02 03 04 05 06 07 08 09 10 11 12 13 14 15 16 17 18 19 20 21 22 23" at bounding box center [63, 69] width 14 height 12
type input "[DATE] 8:00 AM"
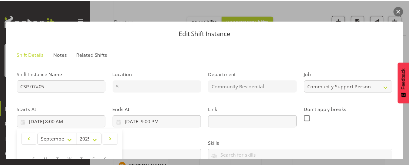
scroll to position [0, 0]
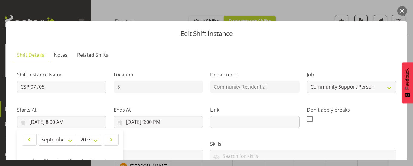
click at [399, 9] on button "button" at bounding box center [403, 11] width 10 height 10
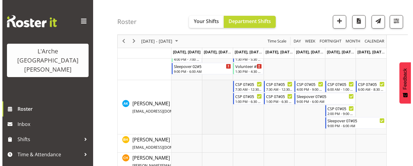
scroll to position [99, 0]
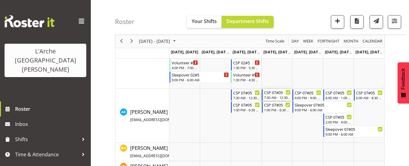
click at [271, 92] on div "CSP 07#05" at bounding box center [277, 92] width 27 height 6
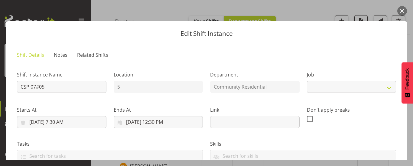
select select "2"
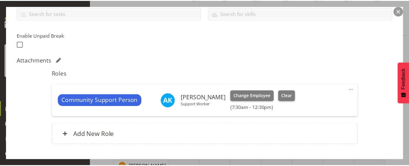
scroll to position [181, 0]
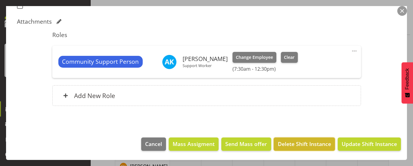
click at [300, 145] on span "Delete Shift Instance" at bounding box center [304, 143] width 53 height 8
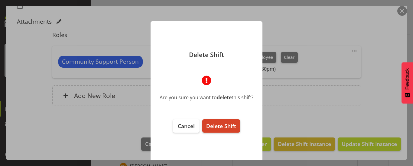
click at [229, 131] on button "Delete Shift" at bounding box center [221, 125] width 38 height 13
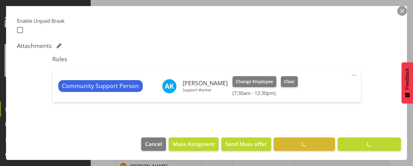
scroll to position [156, 0]
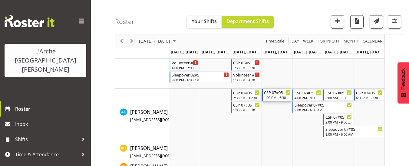
click at [276, 98] on div "1:00 PM - 6:30 PM" at bounding box center [277, 97] width 27 height 5
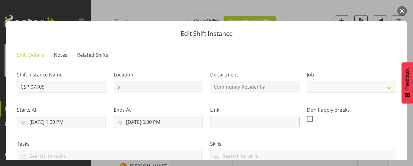
select select "2"
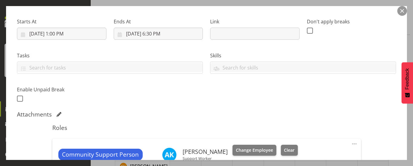
scroll to position [181, 0]
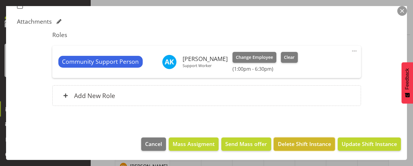
click at [285, 140] on span "Delete Shift Instance" at bounding box center [304, 143] width 53 height 8
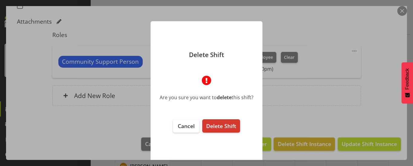
click at [229, 132] on footer "Cancel Delete Shift" at bounding box center [207, 138] width 112 height 50
click at [225, 127] on span "Delete Shift" at bounding box center [221, 125] width 30 height 7
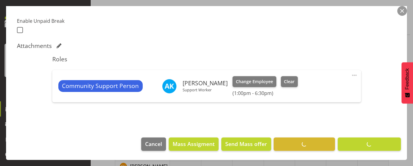
scroll to position [156, 0]
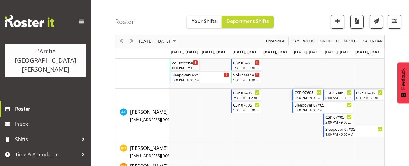
click at [296, 97] on div "4:00 PM - 9:00 PM" at bounding box center [307, 97] width 27 height 5
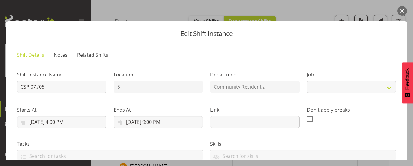
select select "2"
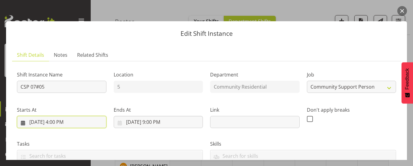
click at [61, 120] on input "[DATE] 4:00 PM" at bounding box center [62, 122] width 90 height 12
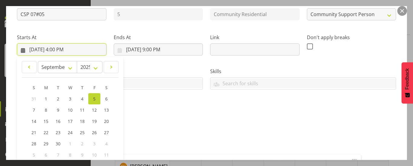
scroll to position [151, 0]
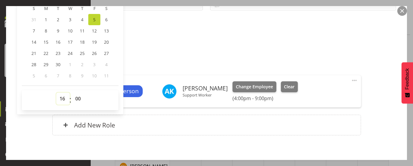
click at [60, 99] on select "00 01 02 03 04 05 06 07 08 09 10 11 12 13 14 15 16 17 18 19 20 21 22 23" at bounding box center [63, 98] width 14 height 12
select select "8"
click at [56, 92] on select "00 01 02 03 04 05 06 07 08 09 10 11 12 13 14 15 16 17 18 19 20 21 22 23" at bounding box center [63, 98] width 14 height 12
type input "[DATE] 8:00 AM"
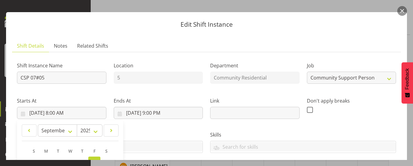
scroll to position [0, 0]
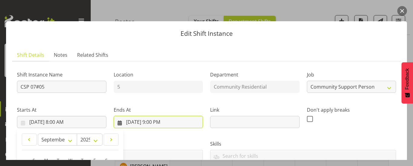
click at [152, 120] on input "[DATE] 9:00 PM" at bounding box center [159, 122] width 90 height 12
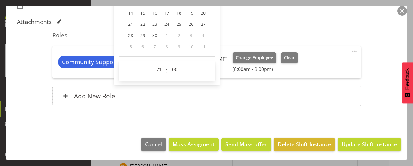
scroll to position [181, 0]
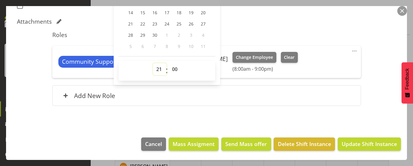
click at [158, 68] on select "00 01 02 03 04 05 06 07 08 09 10 11 12 13 14 15 16 17 18 19 20 21 22 23" at bounding box center [160, 69] width 14 height 12
select select "12"
click at [153, 63] on select "00 01 02 03 04 05 06 07 08 09 10 11 12 13 14 15 16 17 18 19 20 21 22 23" at bounding box center [160, 69] width 14 height 12
type input "[DATE] 12:00 PM"
click at [175, 68] on select "00 01 02 03 04 05 06 07 08 09 10 11 12 13 14 15 16 17 18 19 20 21 22 23 24 25 2…" at bounding box center [176, 69] width 14 height 12
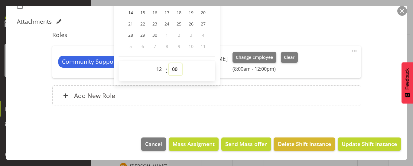
select select "30"
click at [169, 63] on select "00 01 02 03 04 05 06 07 08 09 10 11 12 13 14 15 16 17 18 19 20 21 22 23 24 25 2…" at bounding box center [176, 69] width 14 height 12
type input "[DATE] 12:30 PM"
click at [349, 145] on span "Update Shift Instance" at bounding box center [369, 143] width 55 height 8
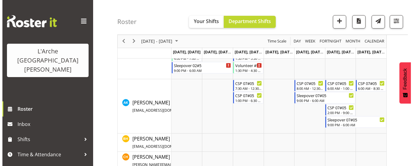
scroll to position [99, 0]
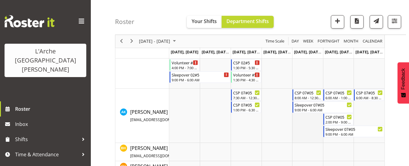
click at [296, 116] on td "Timeline Week of September 5, 2025" at bounding box center [307, 115] width 31 height 54
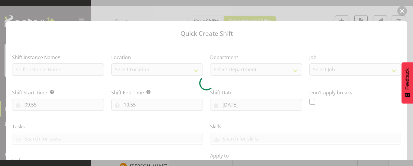
type input "[DATE]"
checkbox input "true"
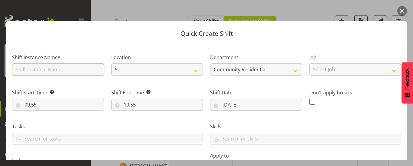
click at [65, 70] on input "text" at bounding box center [58, 69] width 92 height 12
type input "CSP 07#05"
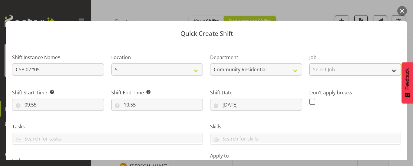
click at [319, 72] on select "Select Job Accounts Admin Art Coordinator Community Leader Community Support Pe…" at bounding box center [356, 69] width 92 height 12
select select "2"
click at [310, 63] on select "Select Job Accounts Admin Art Coordinator Community Leader Community Support Pe…" at bounding box center [356, 69] width 92 height 12
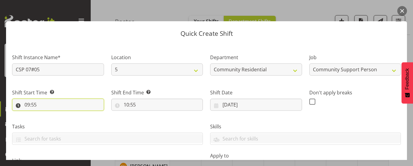
click at [38, 103] on input "09:55" at bounding box center [58, 104] width 92 height 12
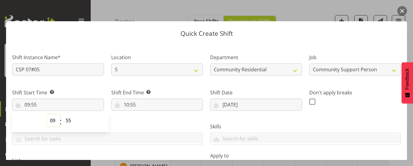
click at [50, 119] on select "00 01 02 03 04 05 06 07 08 09 10 11 12 13 14 15 16 17 18 19 20 21 22 23" at bounding box center [54, 120] width 14 height 12
select select "13"
click at [47, 114] on select "00 01 02 03 04 05 06 07 08 09 10 11 12 13 14 15 16 17 18 19 20 21 22 23" at bounding box center [54, 120] width 14 height 12
type input "13:55"
click at [66, 118] on select "00 01 02 03 04 05 06 07 08 09 10 11 12 13 14 15 16 17 18 19 20 21 22 23 24 25 2…" at bounding box center [69, 120] width 14 height 12
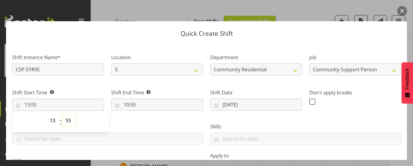
select select "0"
click at [62, 114] on select "00 01 02 03 04 05 06 07 08 09 10 11 12 13 14 15 16 17 18 19 20 21 22 23 24 25 2…" at bounding box center [69, 120] width 14 height 12
type input "13:00"
click at [132, 105] on input "10:55" at bounding box center [157, 104] width 92 height 12
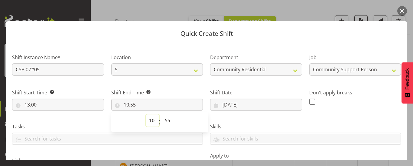
click at [149, 121] on select "00 01 02 03 04 05 06 07 08 09 10 11 12 13 14 15 16 17 18 19 20 21 22 23" at bounding box center [153, 120] width 14 height 12
select select "21"
click at [146, 114] on select "00 01 02 03 04 05 06 07 08 09 10 11 12 13 14 15 16 17 18 19 20 21 22 23" at bounding box center [153, 120] width 14 height 12
type input "21:55"
click at [170, 119] on select "00 01 02 03 04 05 06 07 08 09 10 11 12 13 14 15 16 17 18 19 20 21 22 23 24 25 2…" at bounding box center [169, 120] width 14 height 12
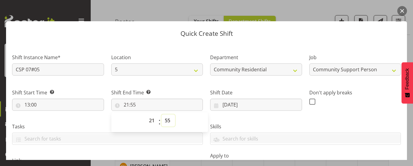
select select "0"
click at [162, 114] on select "00 01 02 03 04 05 06 07 08 09 10 11 12 13 14 15 16 17 18 19 20 21 22 23 24 25 2…" at bounding box center [169, 120] width 14 height 12
type input "21:00"
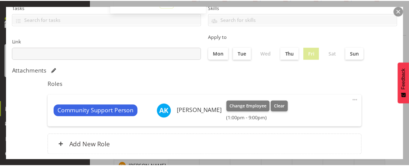
scroll to position [156, 0]
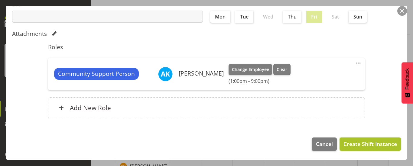
click at [364, 137] on button "Create Shift Instance" at bounding box center [370, 143] width 61 height 13
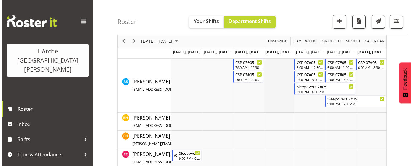
scroll to position [99, 0]
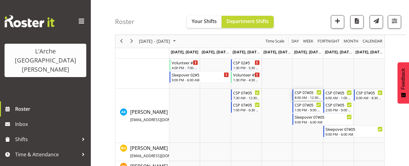
click at [303, 97] on div "8:00 AM - 12:30 PM" at bounding box center [307, 97] width 27 height 5
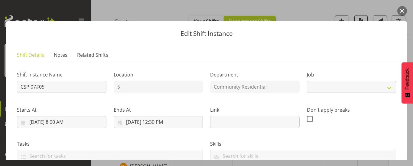
select select "2"
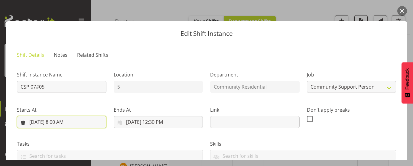
click at [61, 123] on input "[DATE] 8:00 AM" at bounding box center [62, 122] width 90 height 12
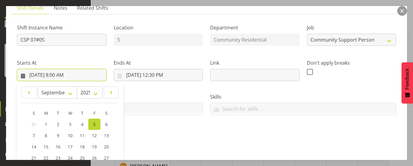
scroll to position [121, 0]
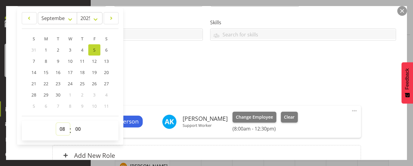
click at [64, 128] on select "00 01 02 03 04 05 06 07 08 09 10 11 12 13 14 15 16 17 18 19 20 21 22 23" at bounding box center [63, 129] width 14 height 12
select select "7"
click at [56, 123] on select "00 01 02 03 04 05 06 07 08 09 10 11 12 13 14 15 16 17 18 19 20 21 22 23" at bounding box center [63, 129] width 14 height 12
type input "[DATE] 7:00 AM"
click at [78, 130] on select "00 01 02 03 04 05 06 07 08 09 10 11 12 13 14 15 16 17 18 19 20 21 22 23 24 25 2…" at bounding box center [79, 129] width 14 height 12
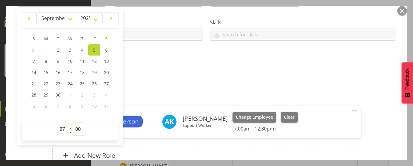
select select "30"
click at [72, 123] on select "00 01 02 03 04 05 06 07 08 09 10 11 12 13 14 15 16 17 18 19 20 21 22 23 24 25 2…" at bounding box center [79, 129] width 14 height 12
type input "[DATE] 7:30 AM"
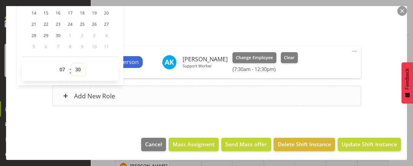
scroll to position [181, 0]
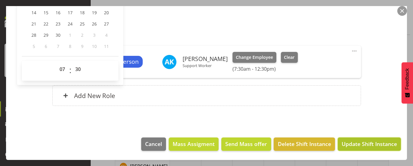
click at [364, 141] on span "Update Shift Instance" at bounding box center [369, 143] width 55 height 8
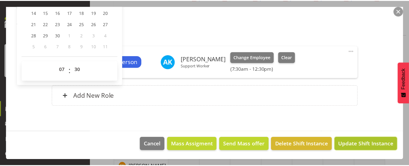
scroll to position [156, 0]
